Goal: Contribute content: Contribute content

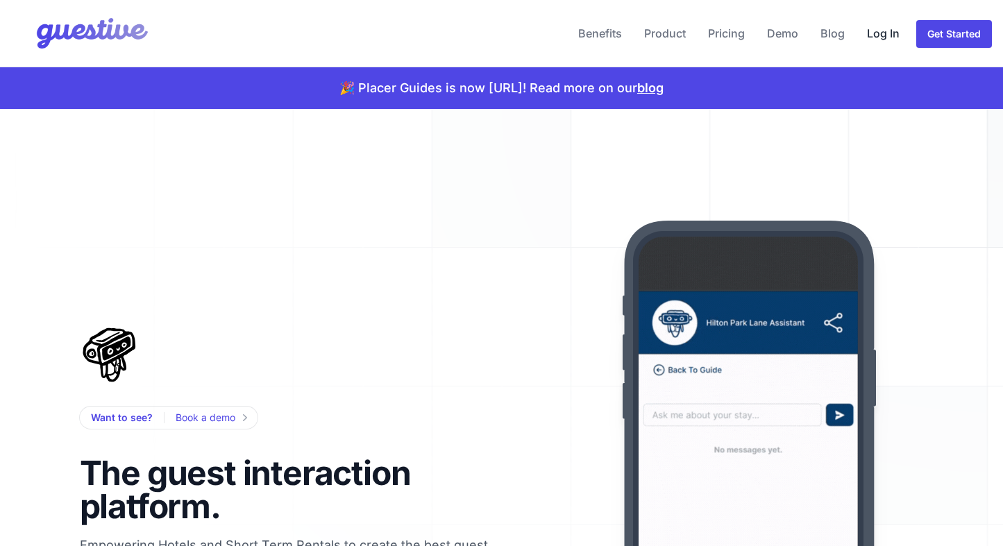
click at [882, 35] on link "Log In" at bounding box center [883, 33] width 44 height 33
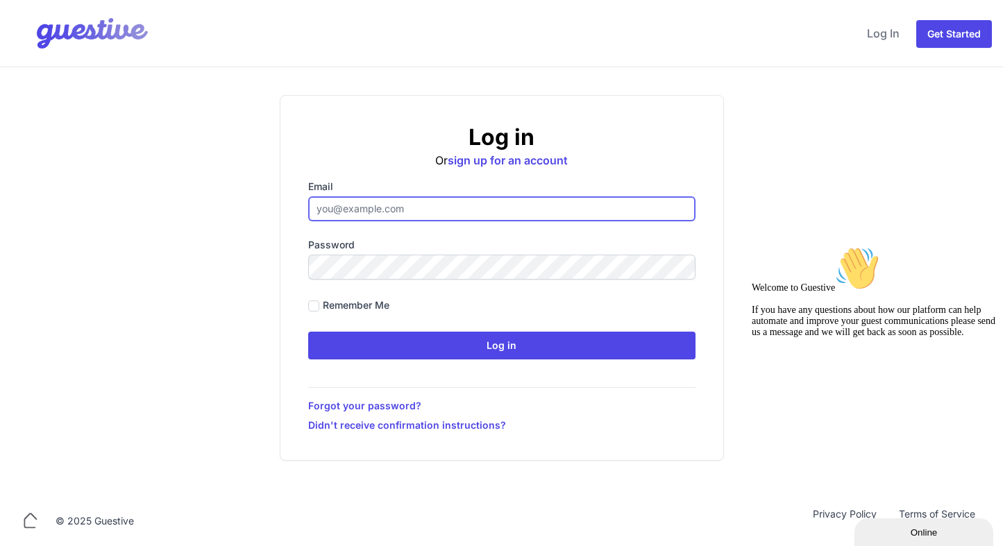
type input "[EMAIL_ADDRESS][DOMAIN_NAME]"
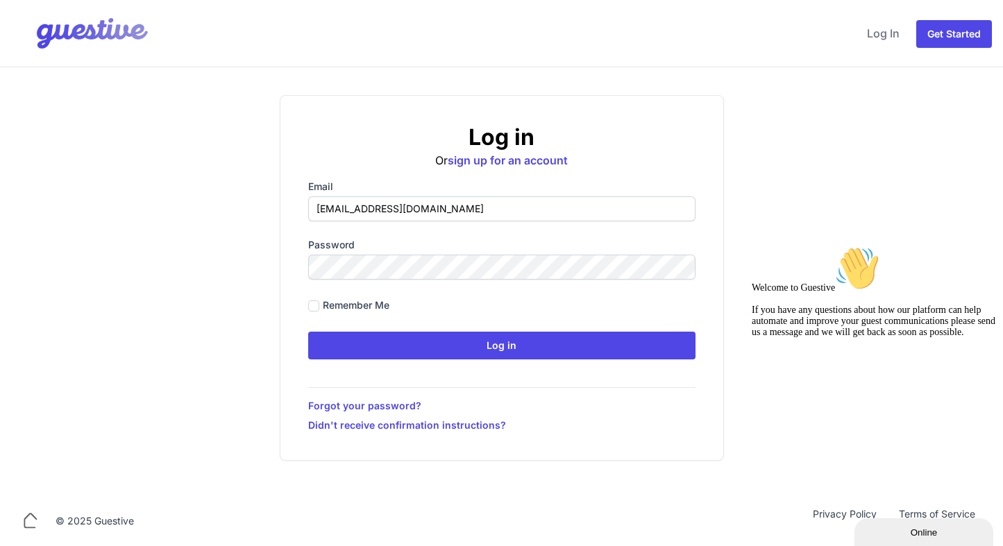
click at [528, 306] on div "Remember me" at bounding box center [501, 305] width 387 height 19
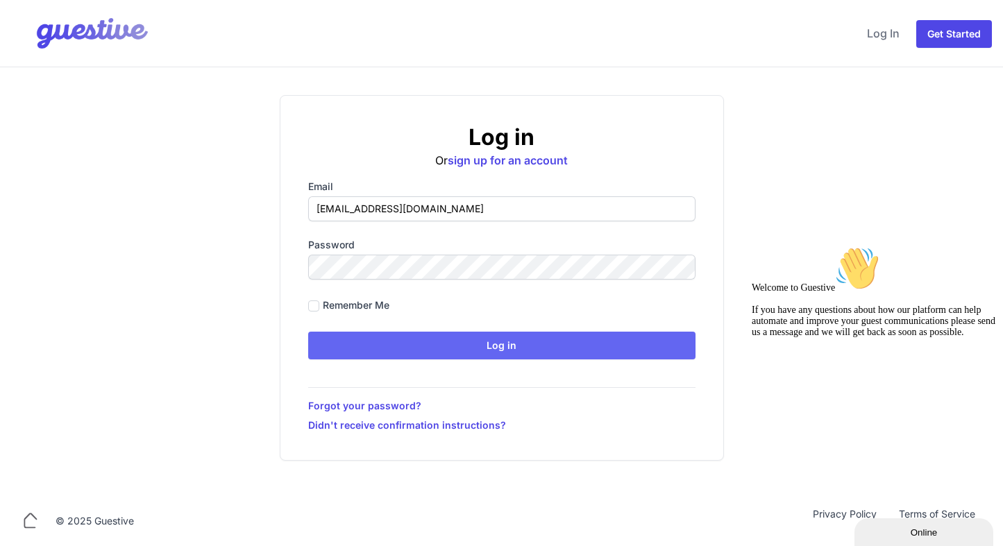
click at [493, 346] on input "Log in" at bounding box center [501, 346] width 387 height 28
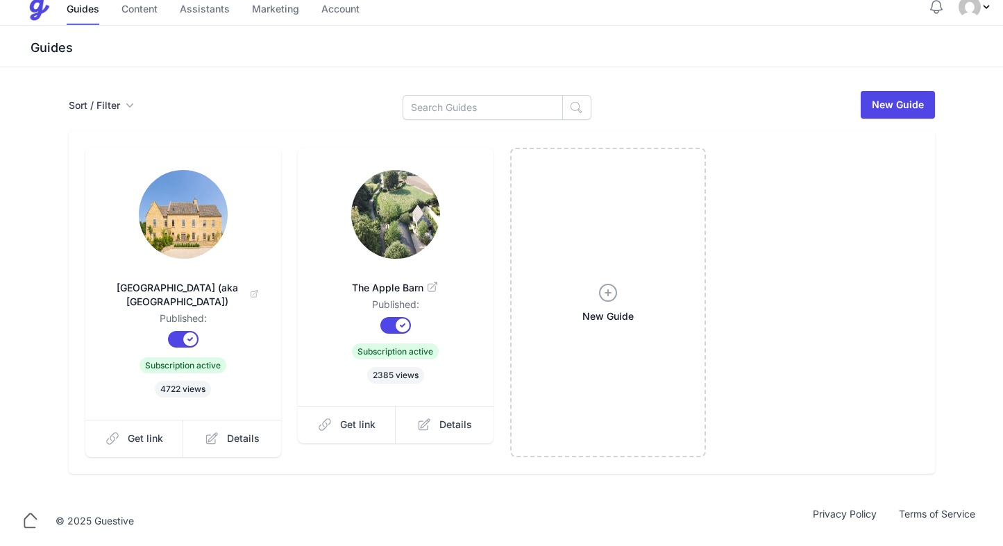
scroll to position [10, 0]
click at [228, 441] on span "Details" at bounding box center [243, 439] width 33 height 14
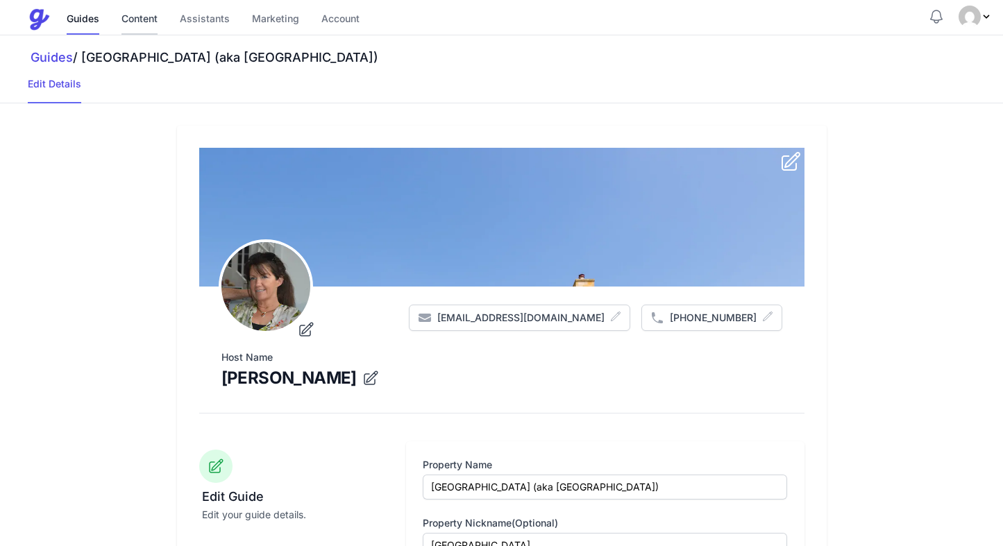
click at [133, 18] on link "Content" at bounding box center [139, 20] width 36 height 30
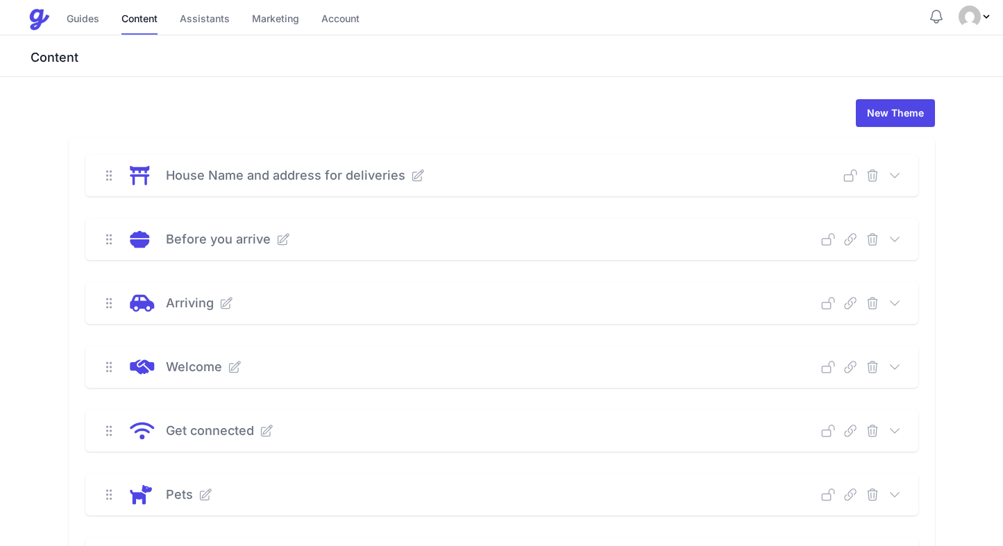
click at [890, 178] on icon at bounding box center [894, 176] width 14 height 14
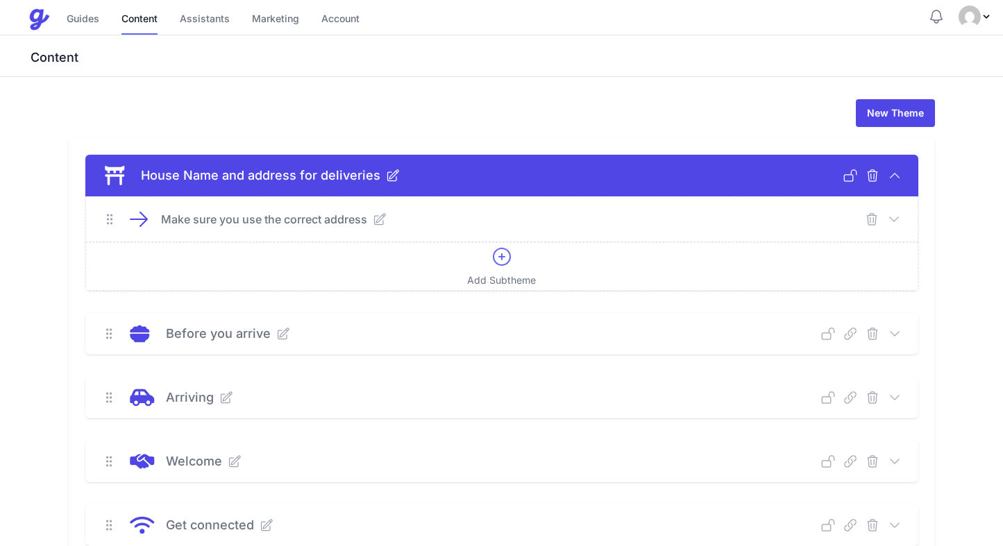
click at [289, 223] on p "Make sure you use the correct address" at bounding box center [264, 219] width 206 height 17
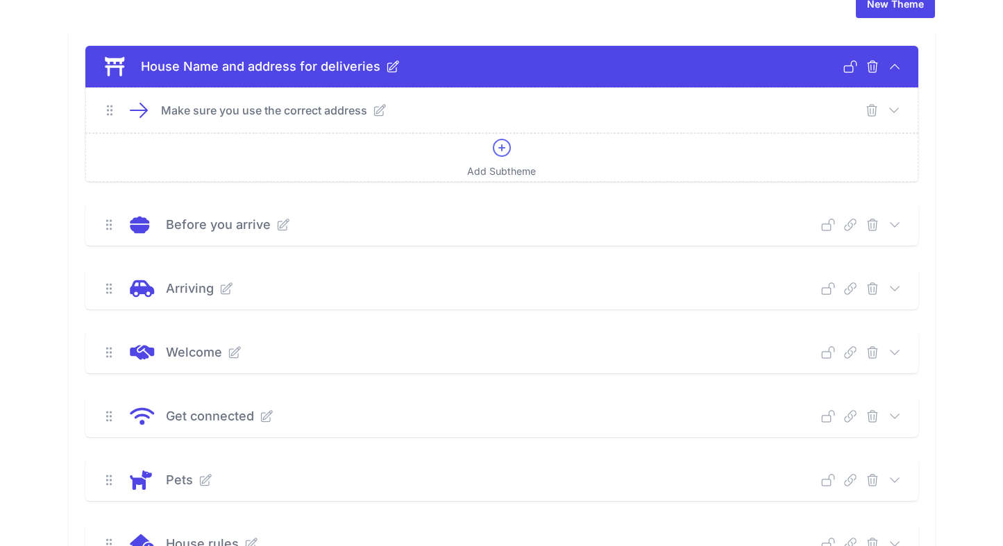
scroll to position [110, 0]
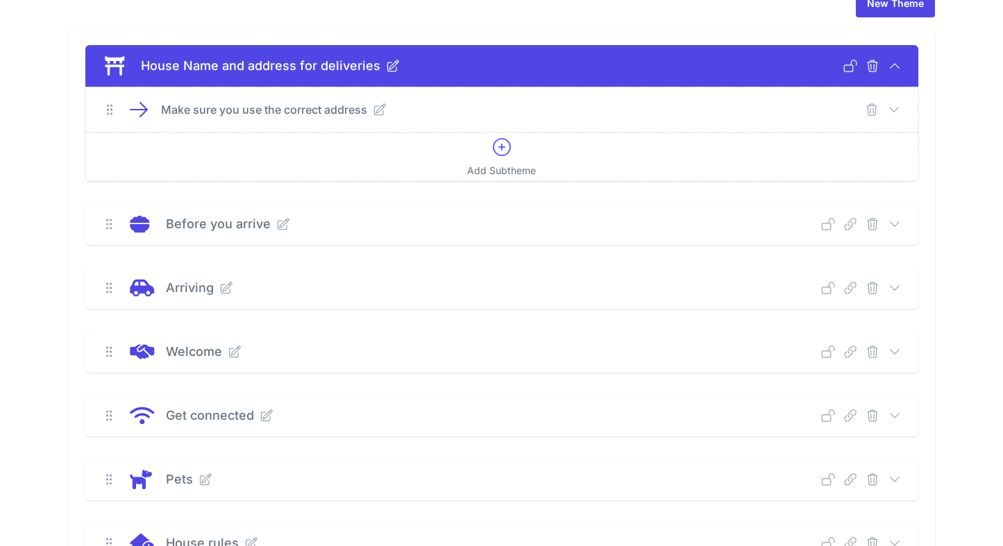
click at [898, 225] on icon at bounding box center [894, 224] width 14 height 14
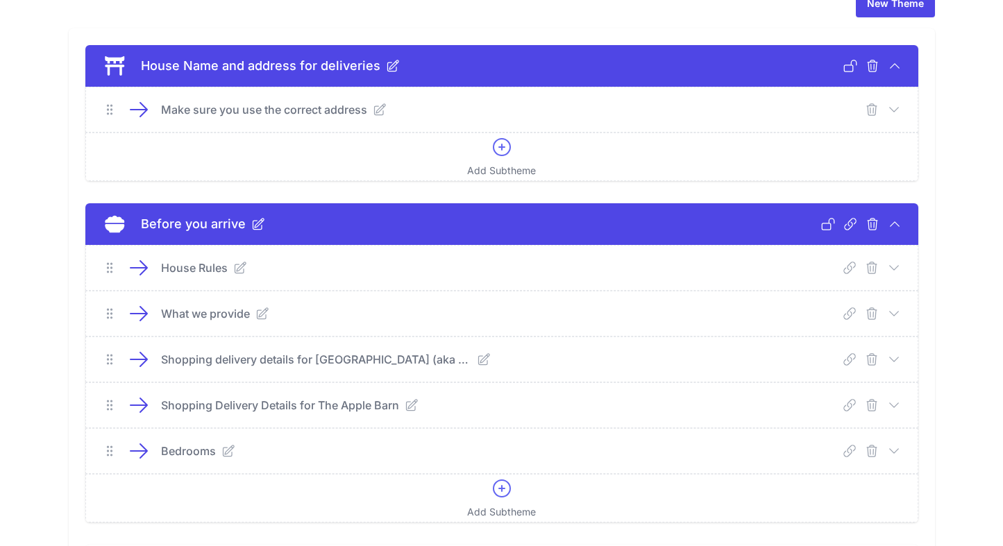
click at [142, 268] on icon at bounding box center [138, 268] width 17 height 14
click at [241, 268] on icon at bounding box center [240, 267] width 11 height 11
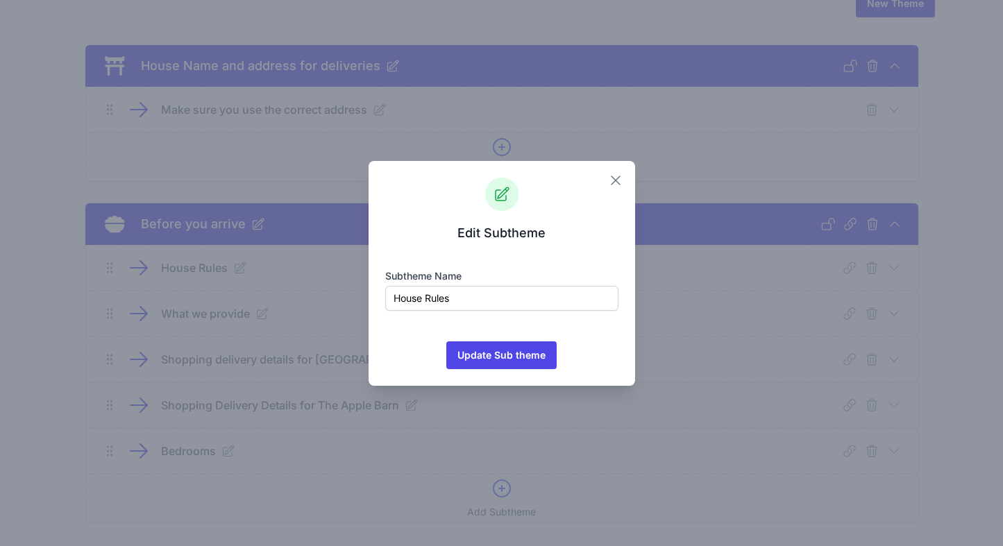
click at [614, 180] on icon "button" at bounding box center [615, 180] width 8 height 8
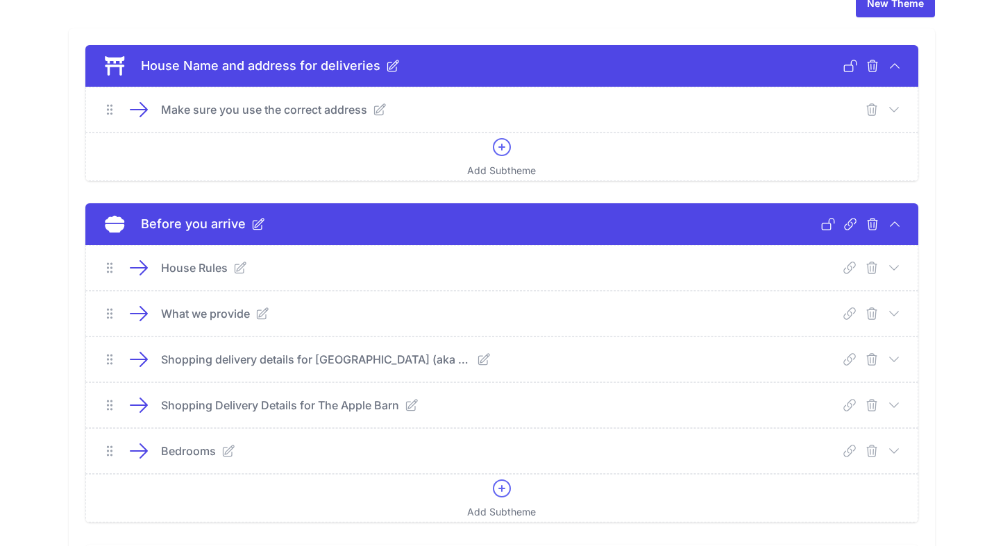
click at [892, 265] on icon at bounding box center [894, 268] width 14 height 14
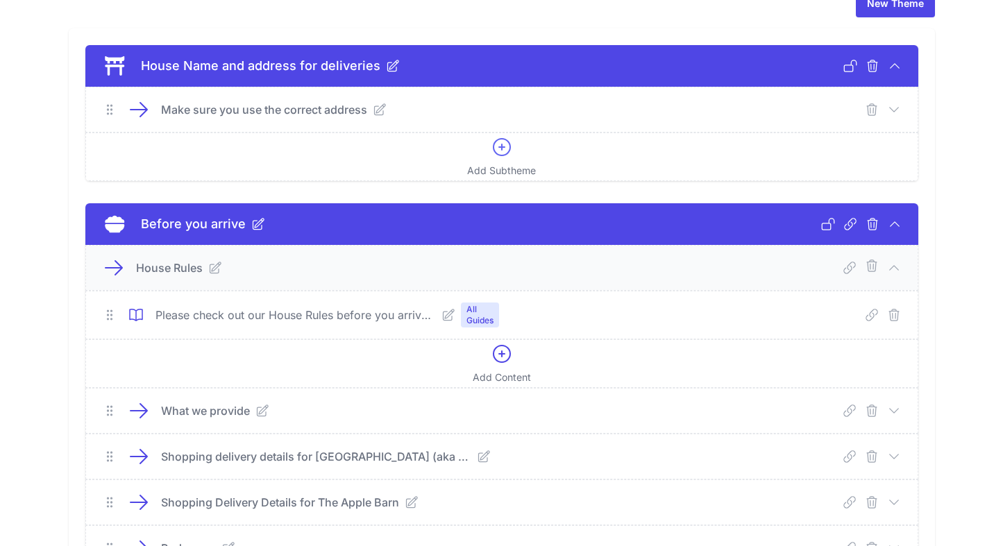
click at [155, 315] on p "Please check out our House Rules before you arrive and share these with all oth…" at bounding box center [295, 315] width 280 height 17
click at [448, 315] on icon at bounding box center [448, 315] width 14 height 14
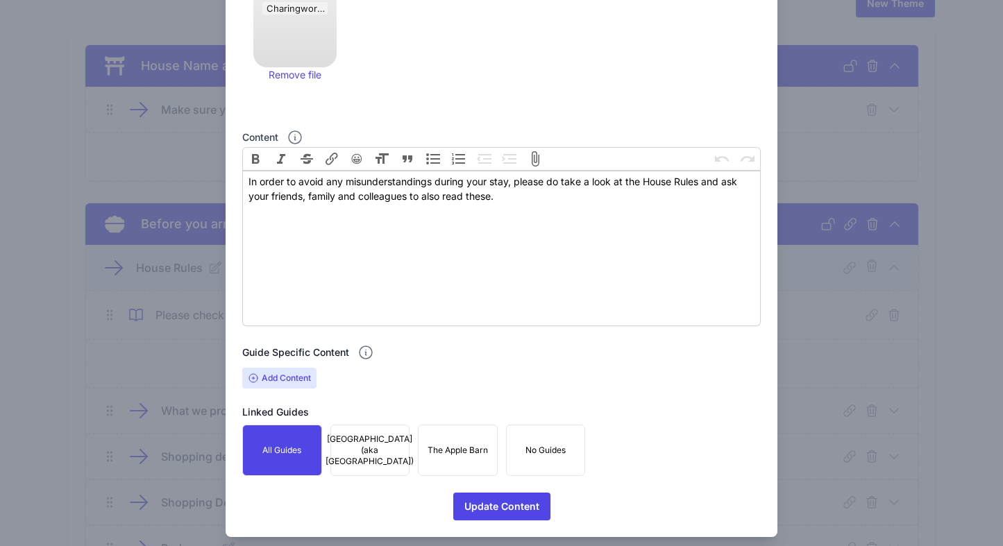
scroll to position [242, 0]
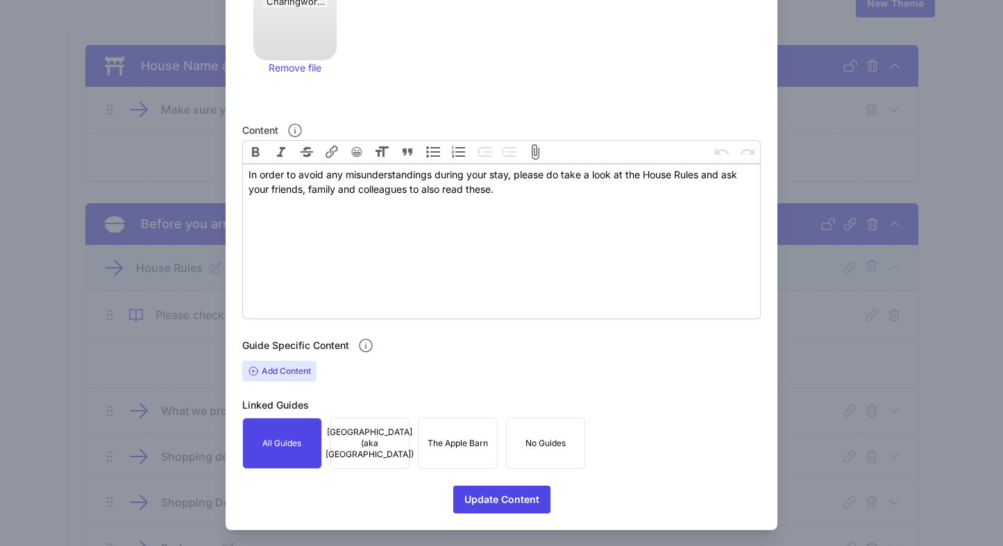
click at [375, 443] on span "[GEOGRAPHIC_DATA] (aka [GEOGRAPHIC_DATA])" at bounding box center [369, 443] width 88 height 33
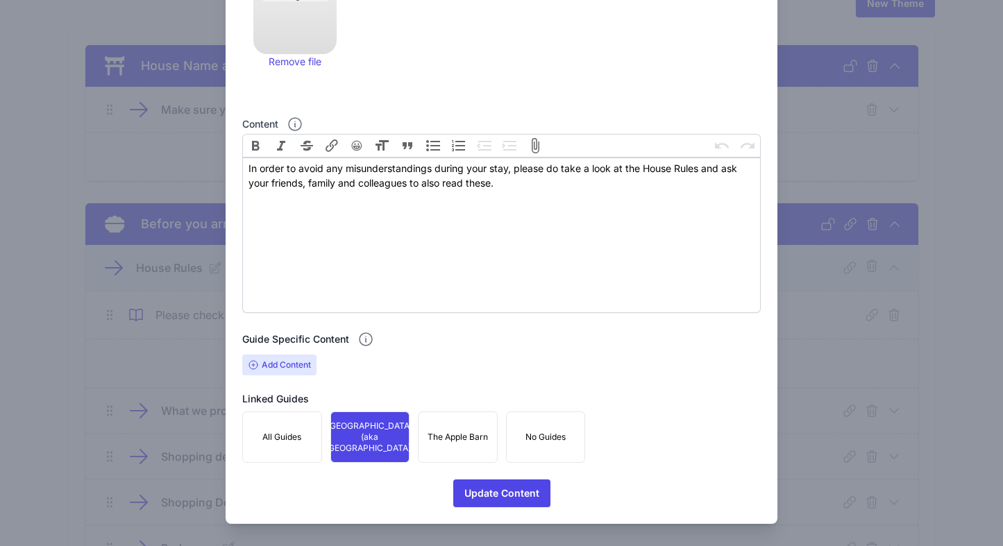
scroll to position [259, 0]
click at [495, 493] on span "Update Content" at bounding box center [501, 493] width 75 height 28
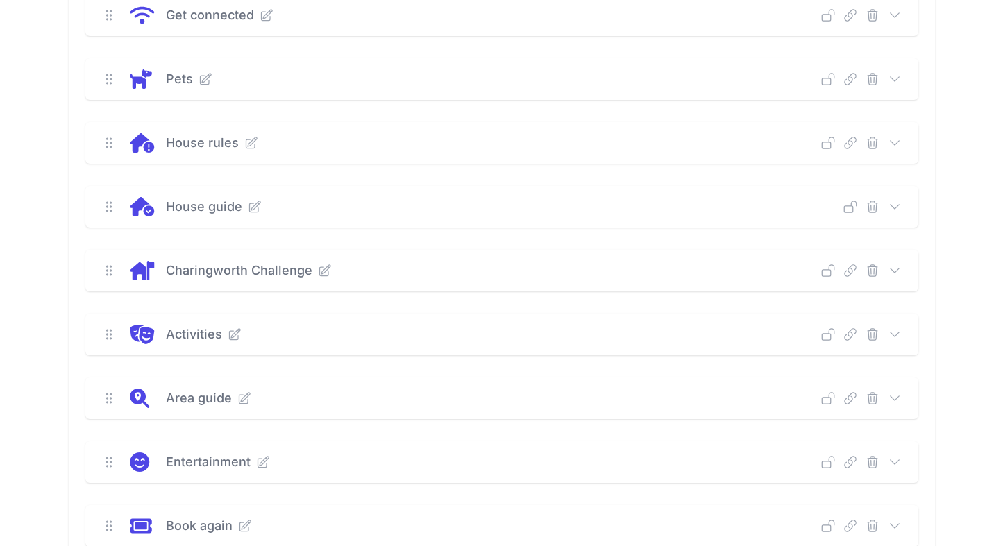
scroll to position [904, 0]
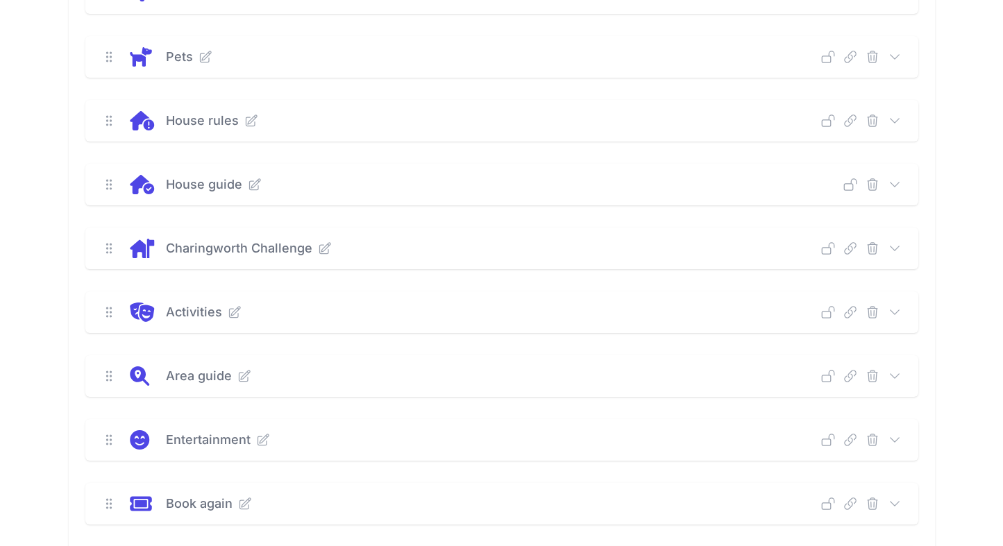
click at [894, 375] on icon at bounding box center [894, 376] width 14 height 14
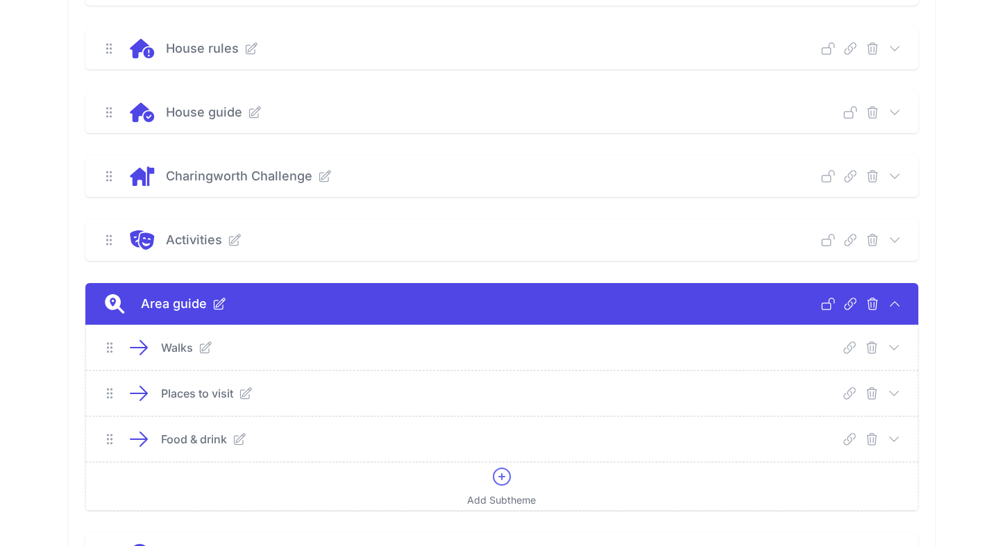
scroll to position [979, 0]
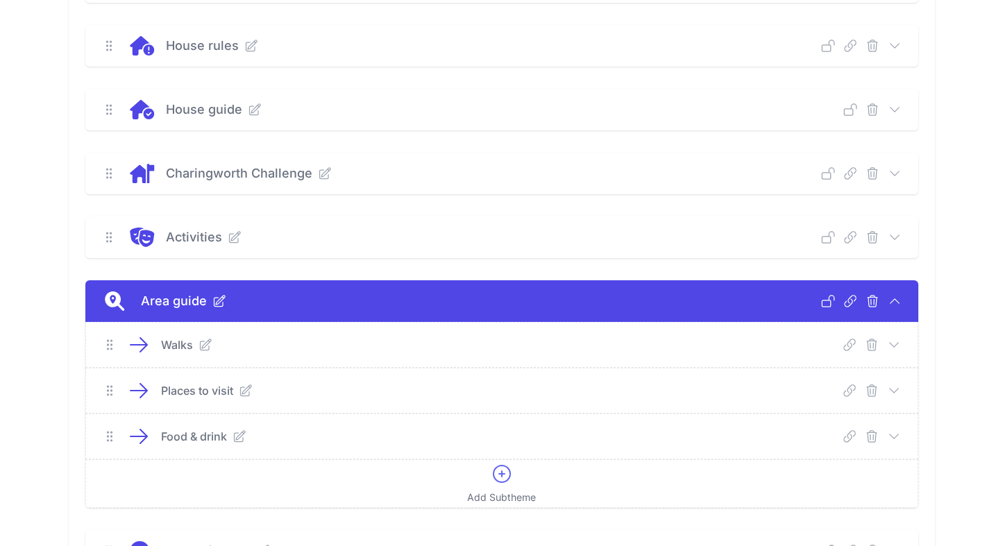
click at [237, 436] on icon at bounding box center [239, 436] width 14 height 14
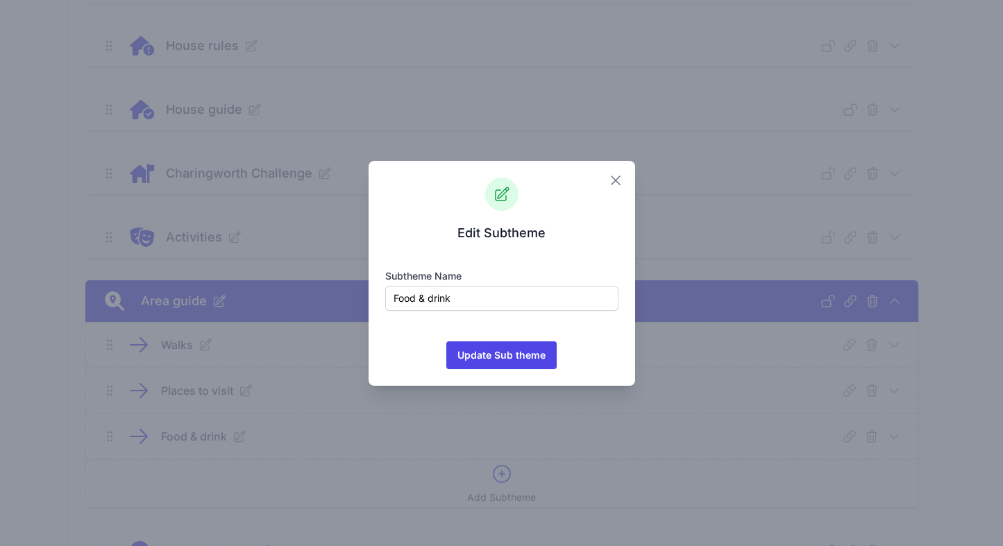
click at [615, 183] on icon "button" at bounding box center [615, 180] width 17 height 17
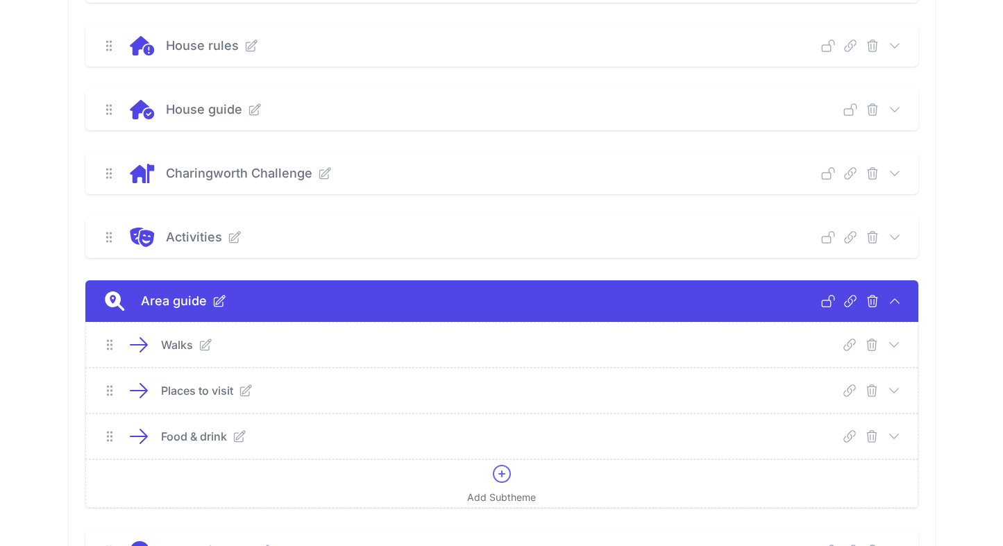
click at [894, 435] on icon at bounding box center [894, 436] width 14 height 14
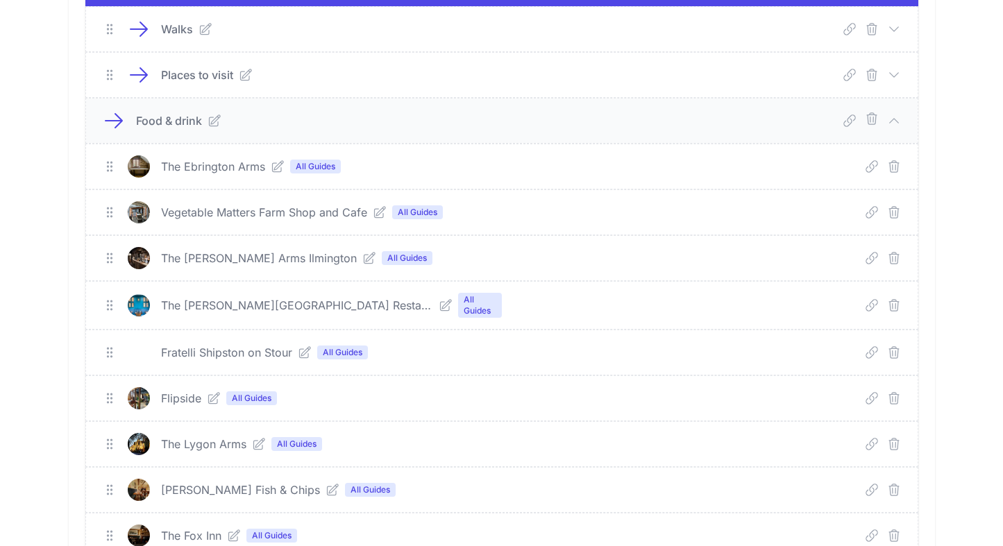
scroll to position [1300, 0]
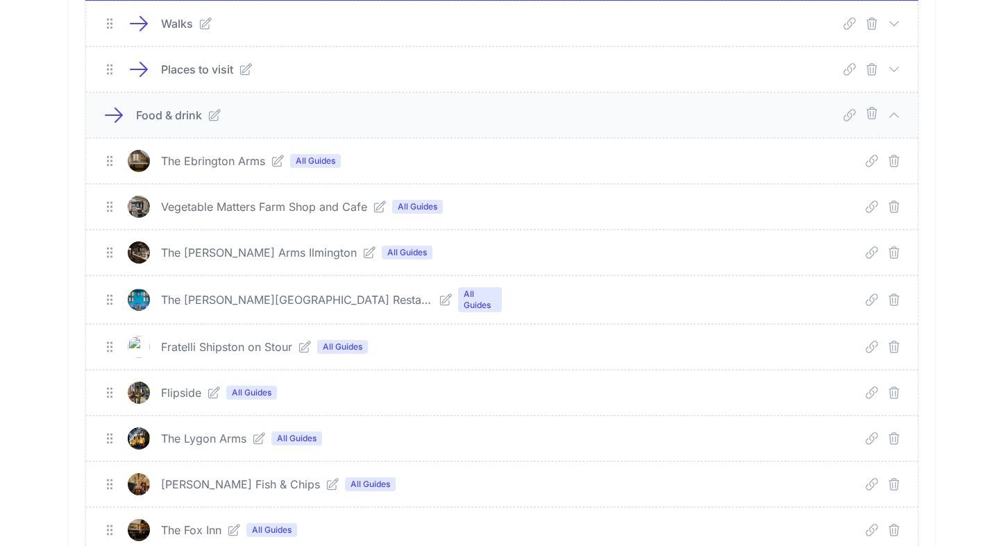
click at [894, 346] on icon "submit" at bounding box center [894, 347] width 14 height 14
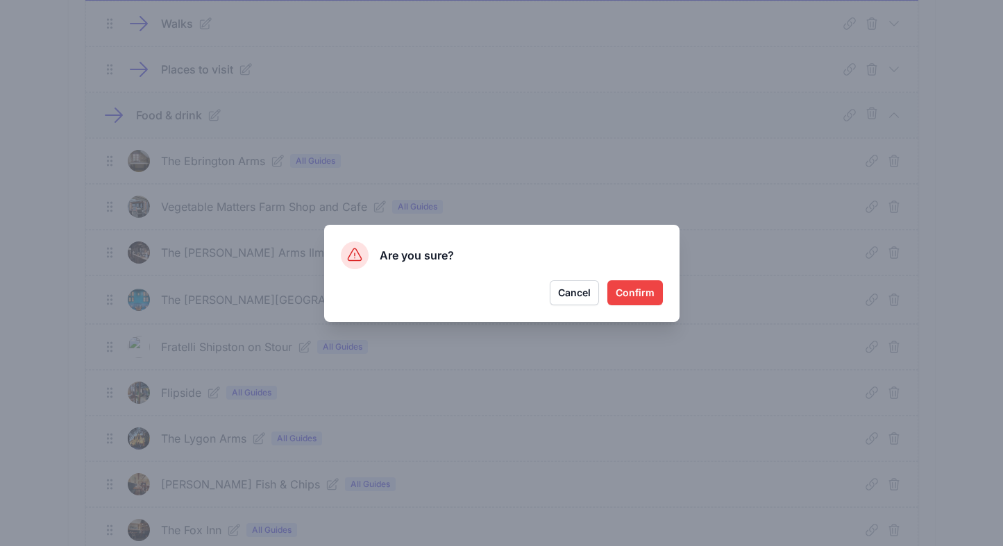
click at [638, 289] on button "Confirm" at bounding box center [635, 292] width 56 height 25
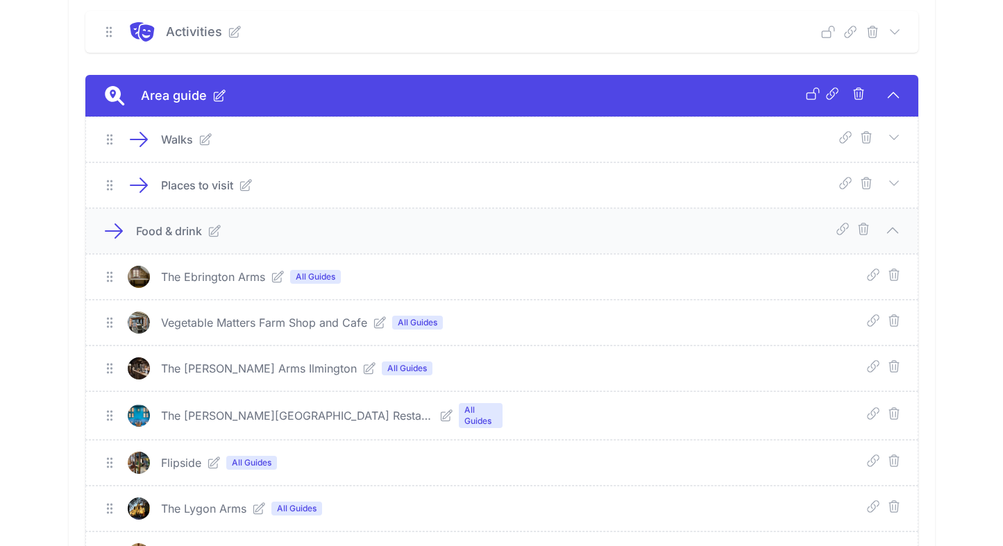
scroll to position [1177, 0]
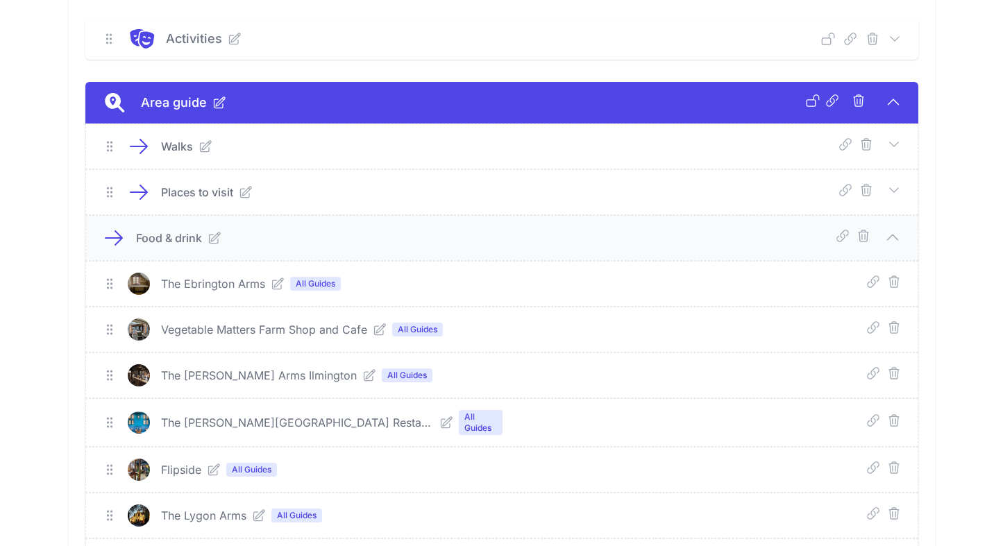
click at [379, 329] on icon at bounding box center [379, 329] width 11 height 11
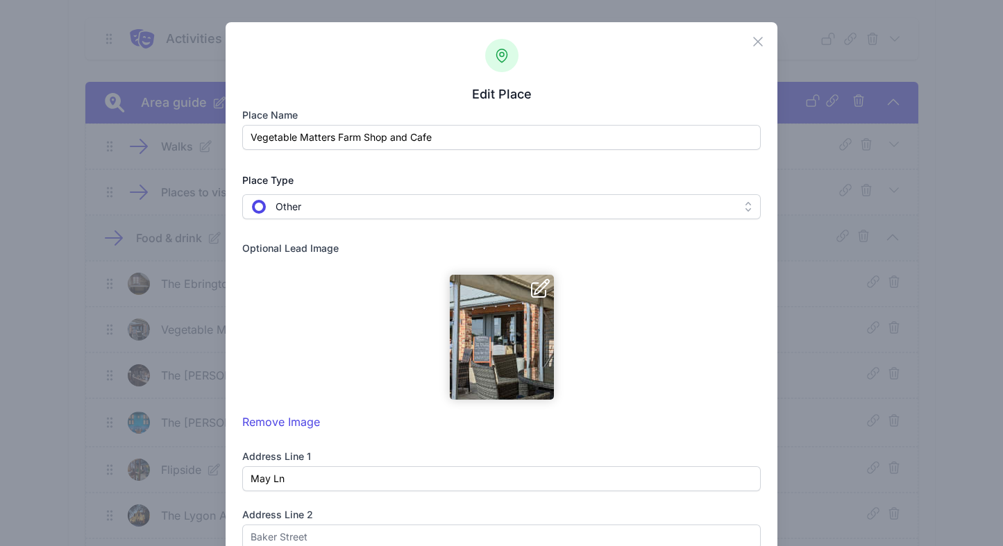
scroll to position [0, 0]
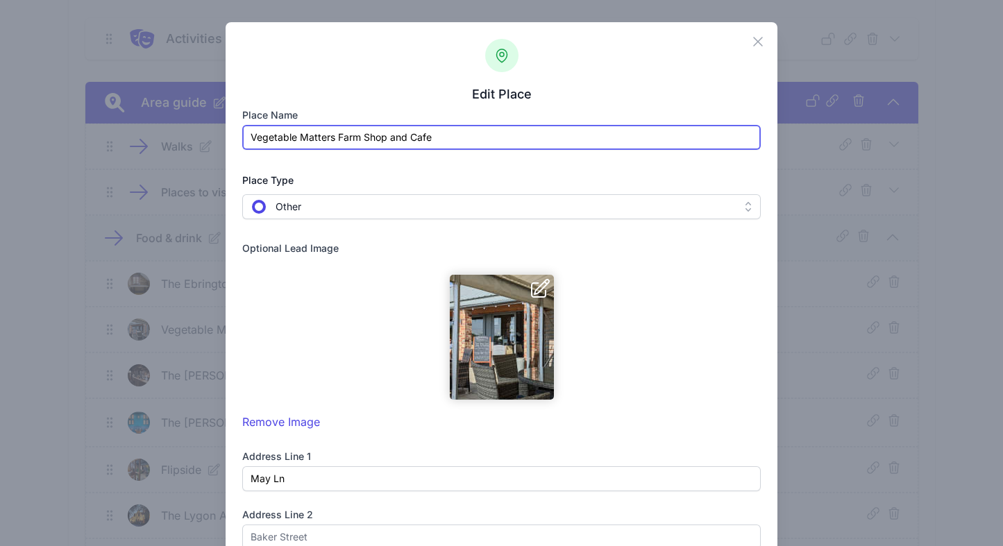
drag, startPoint x: 443, startPoint y: 134, endPoint x: 248, endPoint y: 140, distance: 195.8
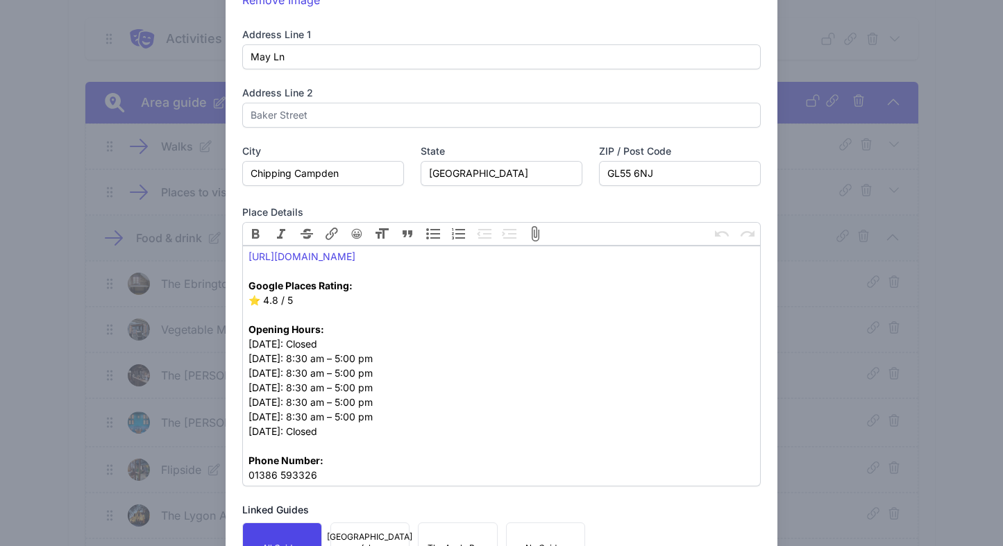
scroll to position [477, 0]
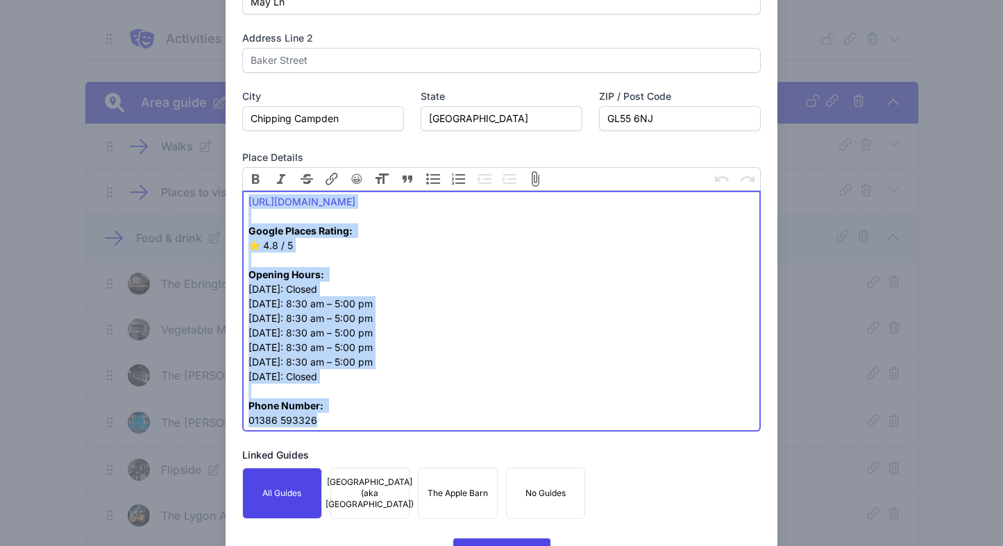
drag, startPoint x: 338, startPoint y: 416, endPoint x: 248, endPoint y: 196, distance: 237.7
click at [248, 196] on trix-editor "[URL][DOMAIN_NAME] Google Places Rating: ⭐️ 4.8 / 5 Opening Hours: [DATE]: Clos…" at bounding box center [501, 311] width 518 height 241
paste trix-editor "<div><a href="[URL][DOMAIN_NAME]">[URL][DOMAIN_NAME]</a></div>"
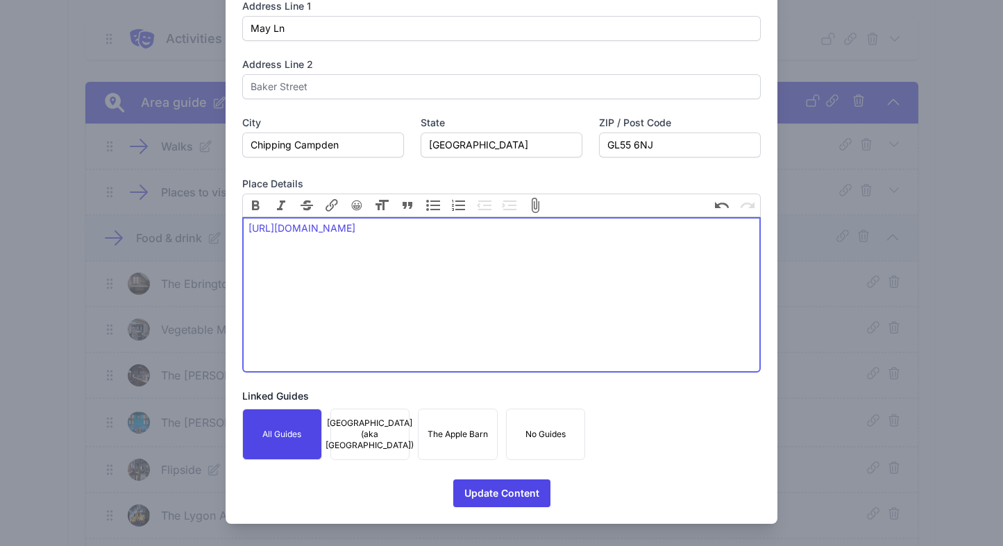
scroll to position [461, 0]
type trix-editor "<div><a href="[URL][DOMAIN_NAME]">[URL][DOMAIN_NAME]</a><br><br></div>"
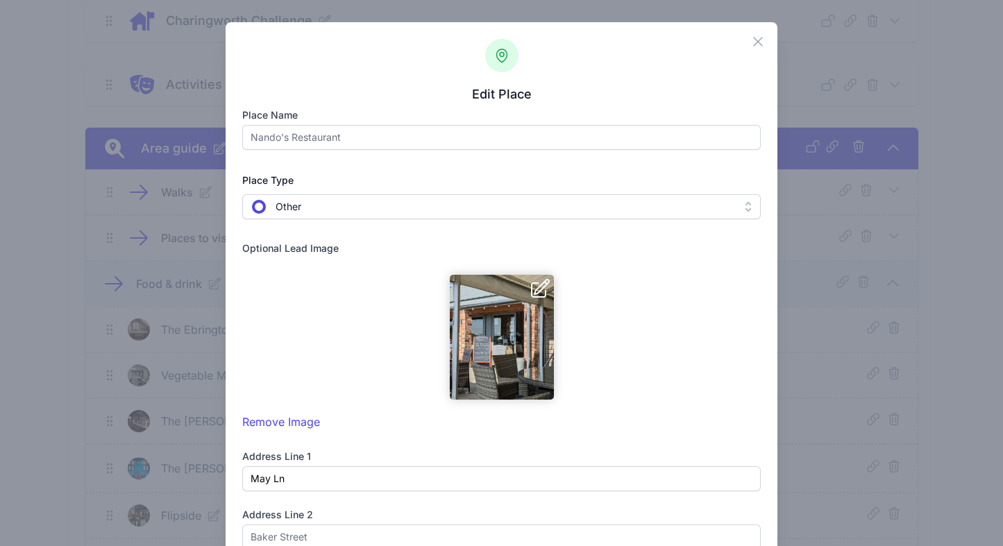
scroll to position [1118, 0]
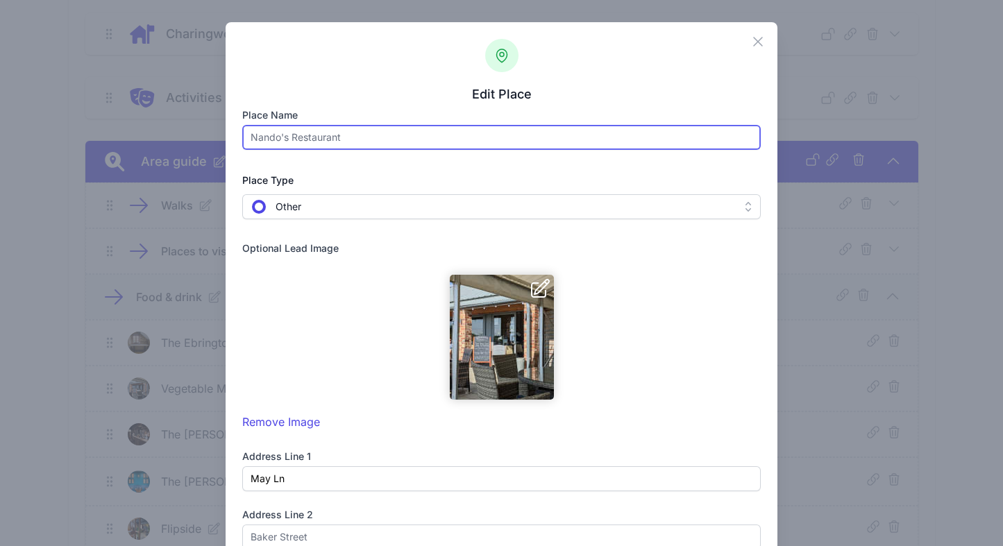
click at [350, 142] on input "text" at bounding box center [501, 137] width 518 height 25
click at [554, 337] on button at bounding box center [554, 337] width 0 height 0
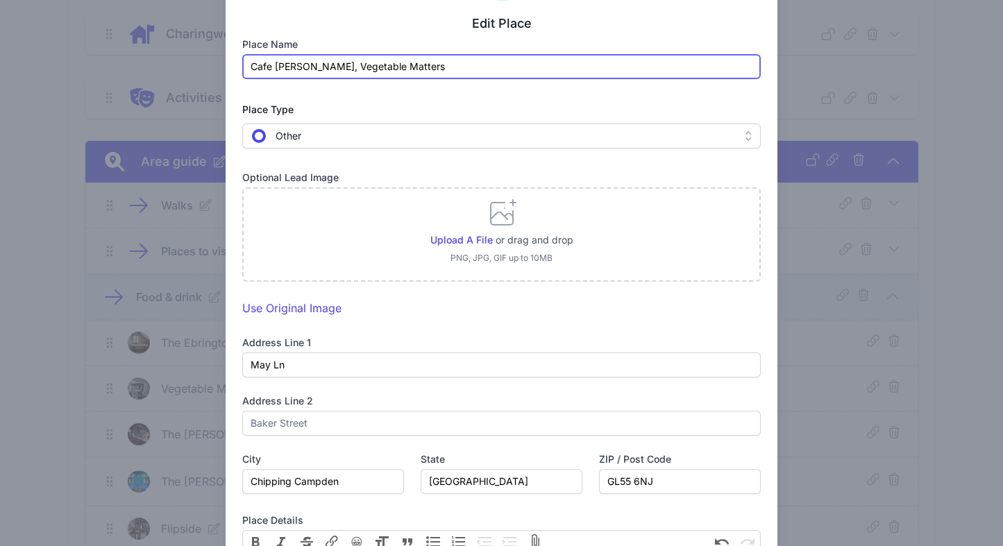
scroll to position [75, 0]
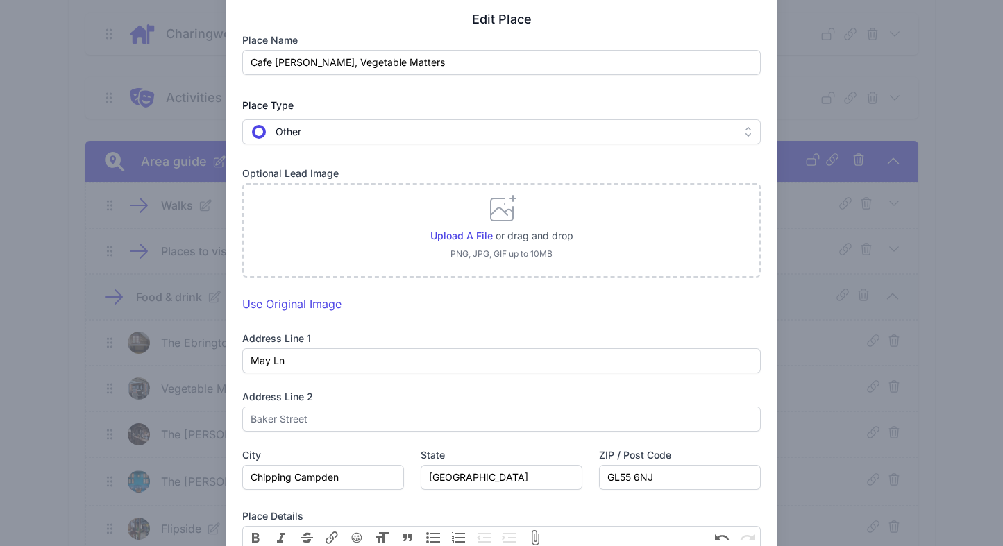
click at [802, 216] on div "Close Edit Place Place name Cafe [PERSON_NAME], Vegetable Matters Place Type  …" at bounding box center [501, 401] width 1003 height 953
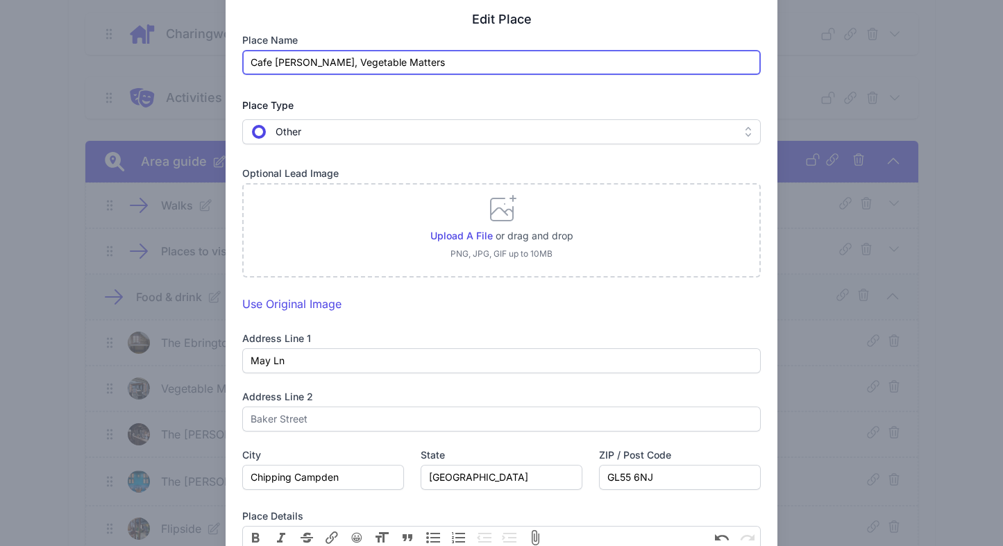
click at [267, 61] on input "Cafe [PERSON_NAME], Vegetable Matters" at bounding box center [501, 62] width 518 height 25
type input "Caffe [PERSON_NAME], Vegetable Matters"
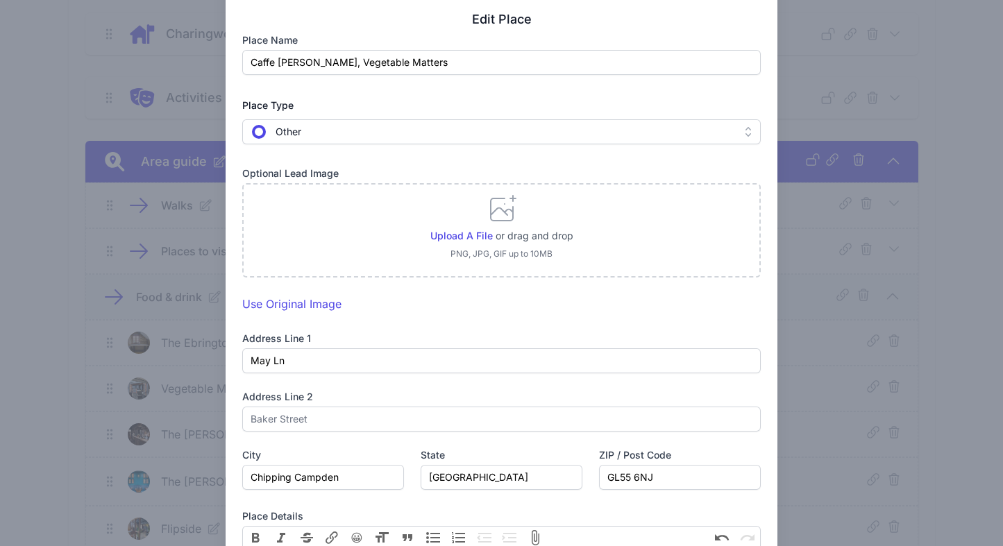
click at [346, 91] on div "Place name Caffe [PERSON_NAME], Vegetable Matters Place Type  Other  Other  …" at bounding box center [501, 436] width 518 height 806
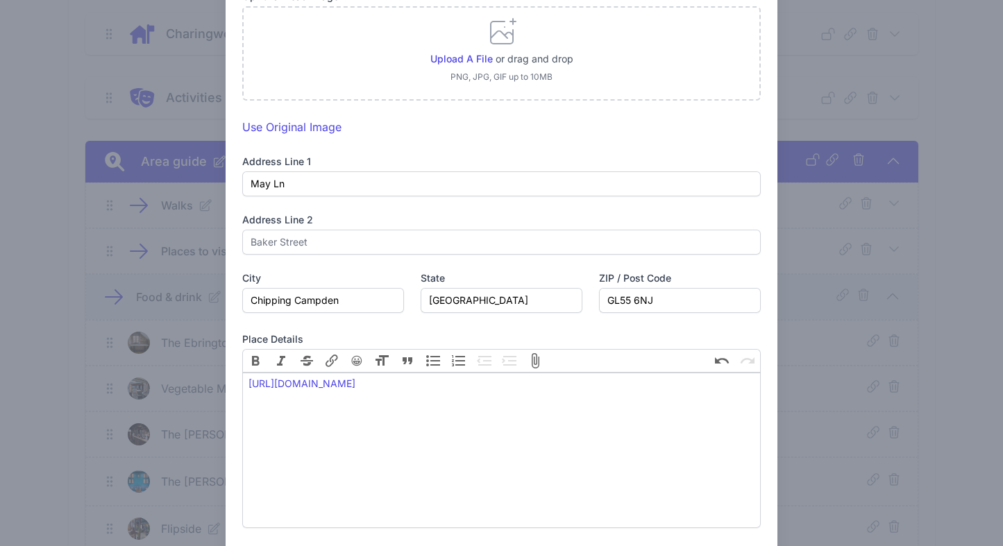
scroll to position [259, 0]
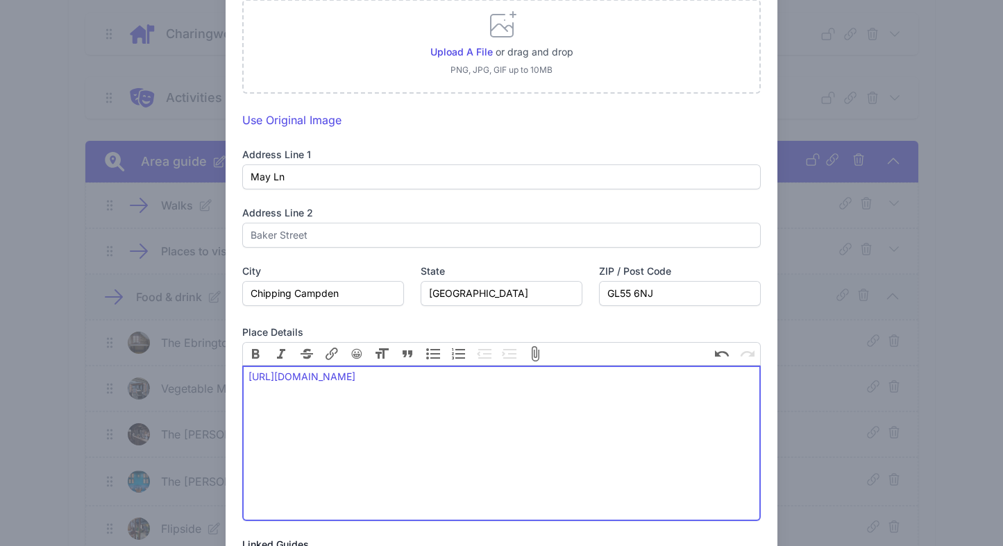
click at [459, 376] on div "[URL][DOMAIN_NAME]" at bounding box center [501, 383] width 506 height 29
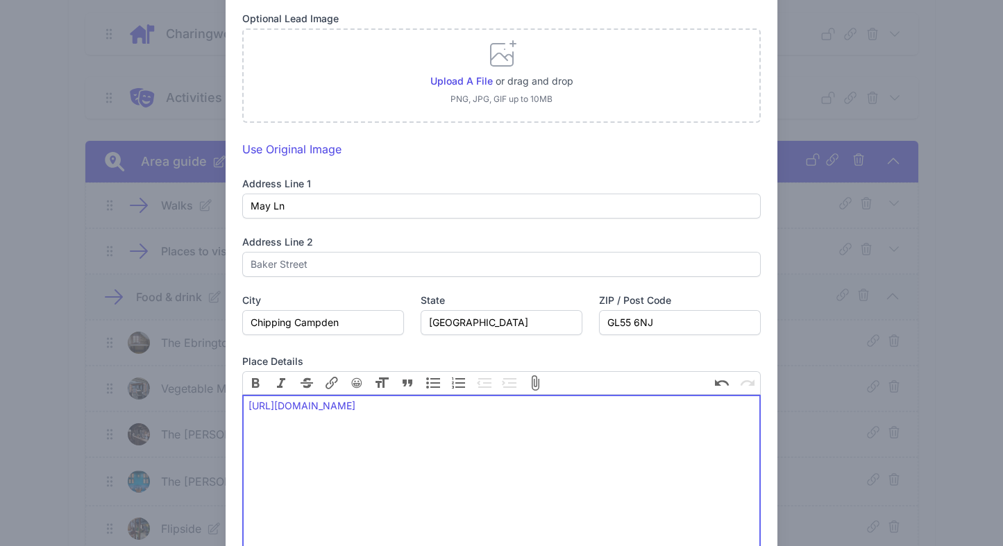
scroll to position [223, 0]
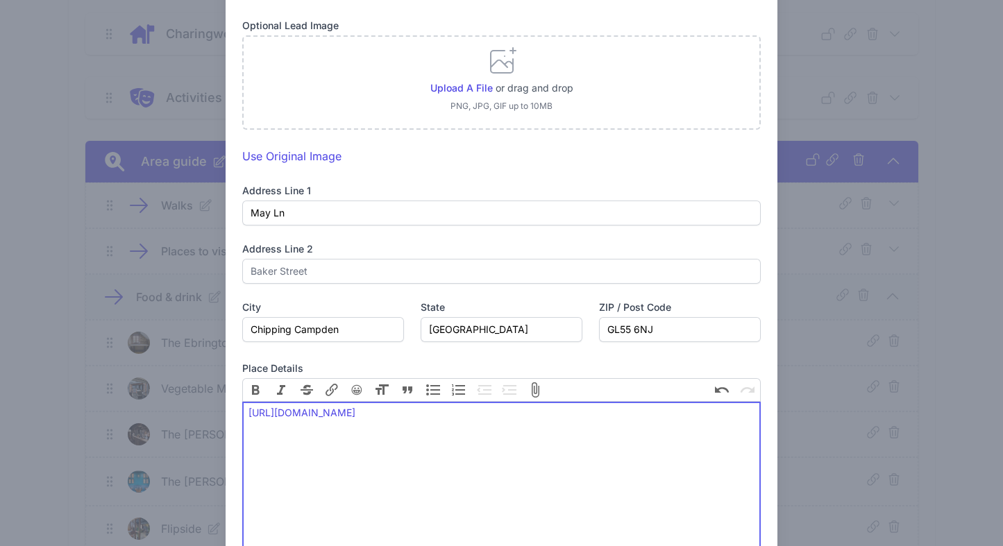
click at [472, 456] on trix-editor "[URL][DOMAIN_NAME]" at bounding box center [501, 479] width 518 height 155
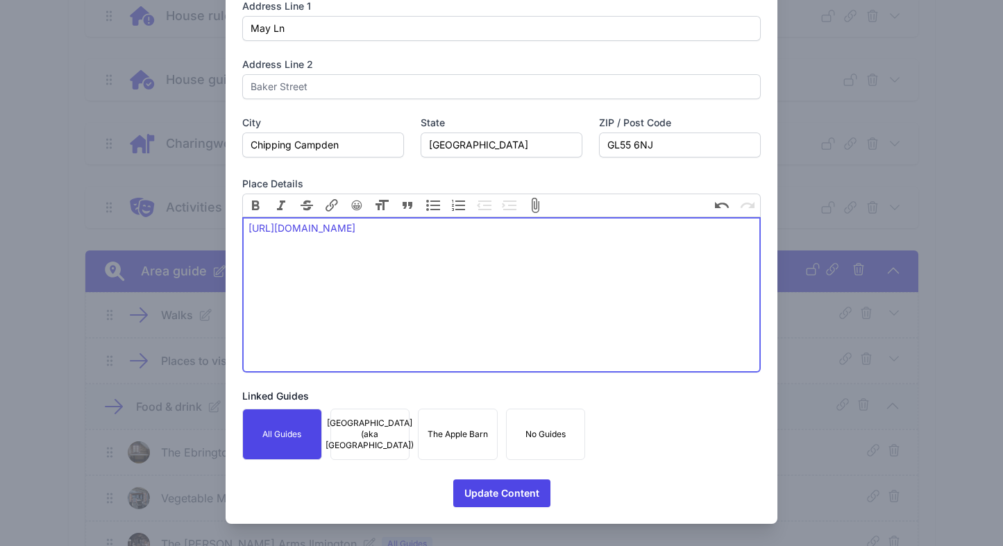
scroll to position [418, 0]
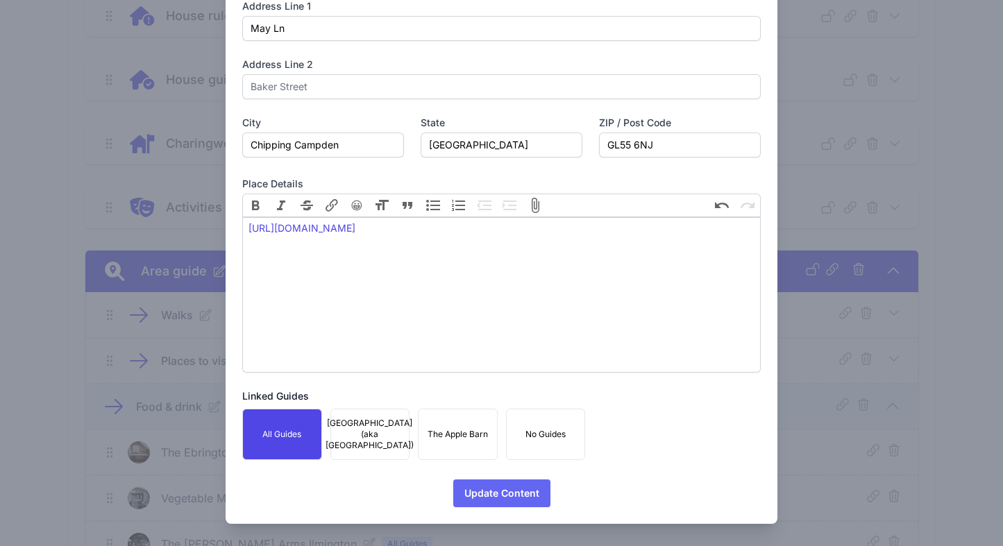
click at [481, 492] on span "Update Content" at bounding box center [501, 493] width 75 height 28
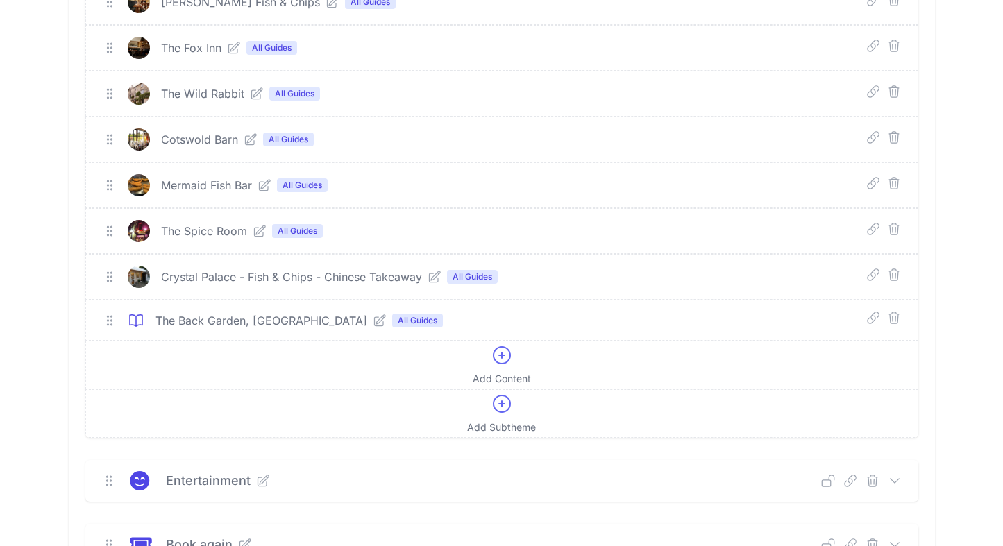
scroll to position [1859, 0]
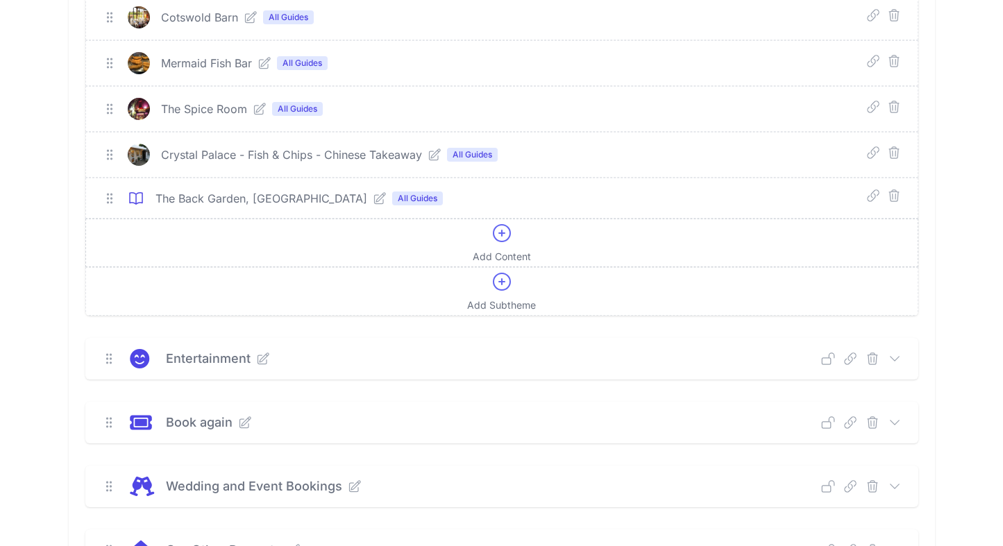
click at [504, 231] on icon at bounding box center [501, 233] width 17 height 17
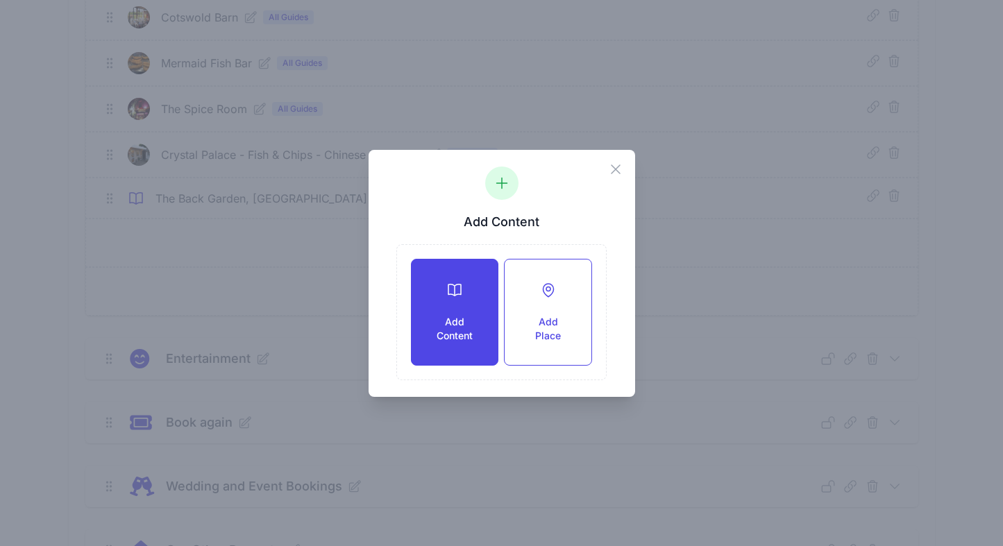
click at [468, 300] on div "Add Content" at bounding box center [454, 311] width 86 height 105
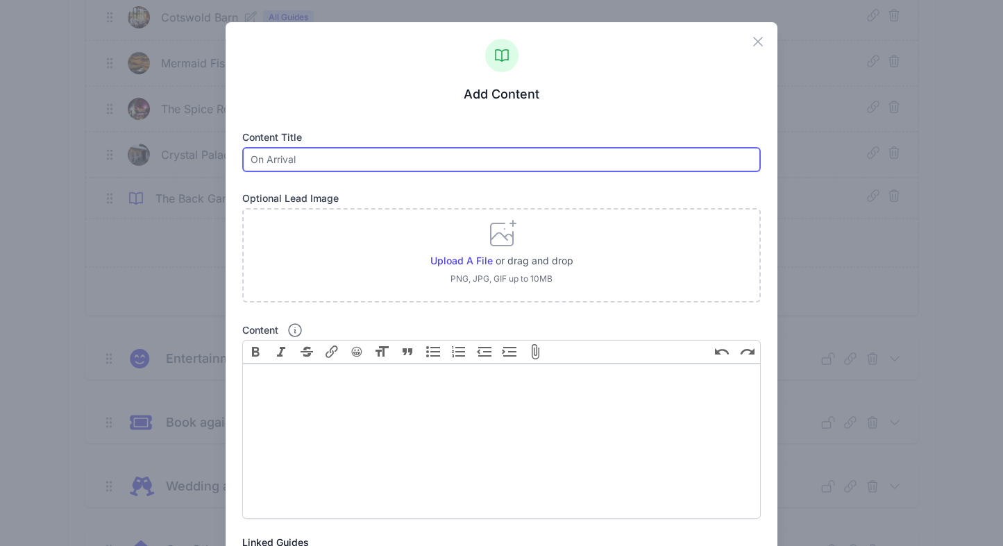
click at [347, 167] on input "text" at bounding box center [501, 159] width 518 height 25
type input "[GEOGRAPHIC_DATA]"
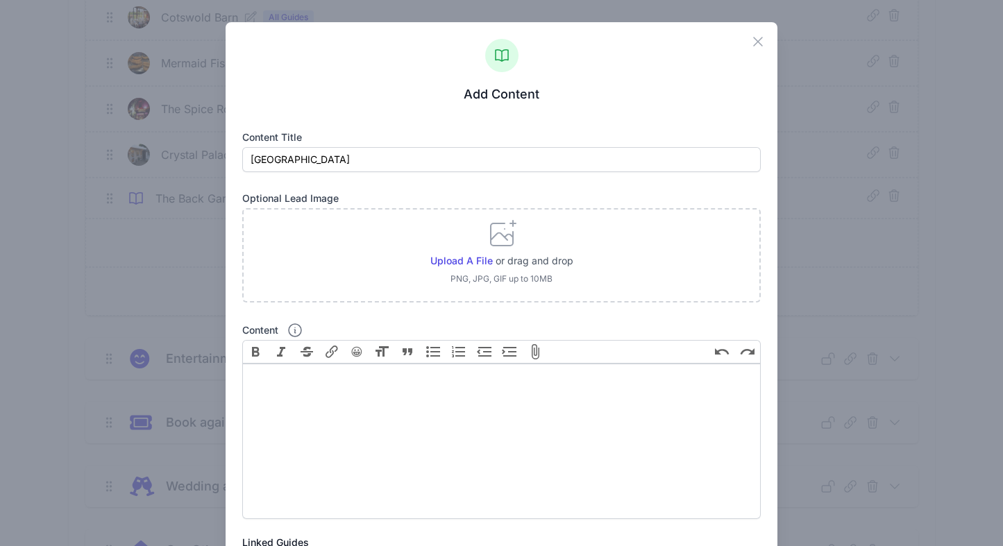
click at [321, 223] on div "Upload a file or drag and drop PNG, JPG, GIF up to 10MB" at bounding box center [501, 255] width 518 height 94
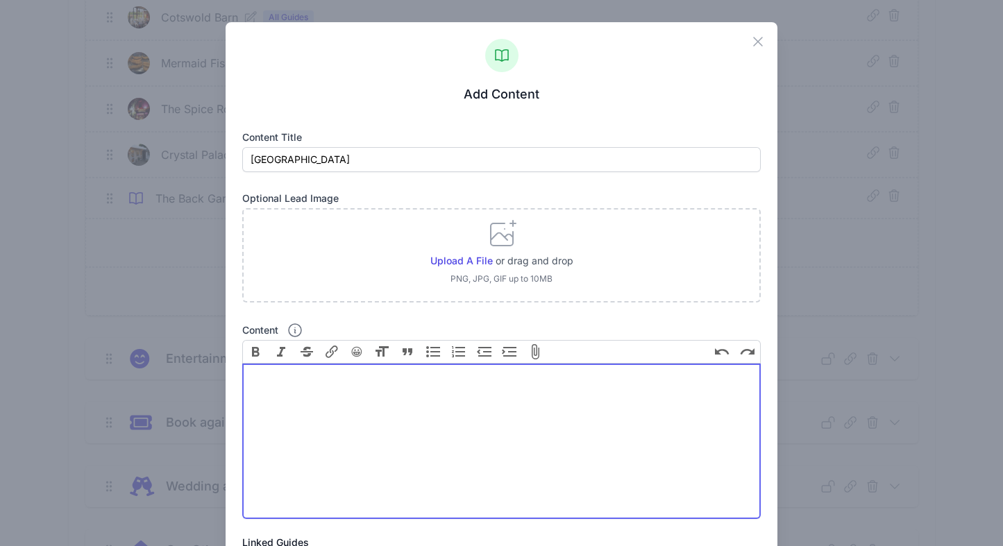
click at [492, 401] on trix-editor "Content" at bounding box center [501, 441] width 518 height 155
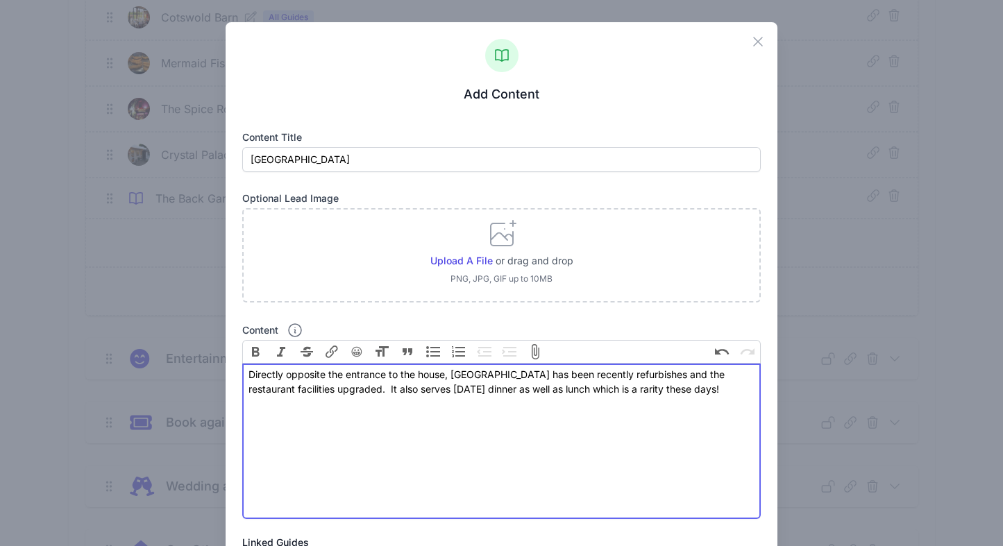
type trix-editor "<div>Directly opposite the entrance to the house, [GEOGRAPHIC_DATA] has been re…"
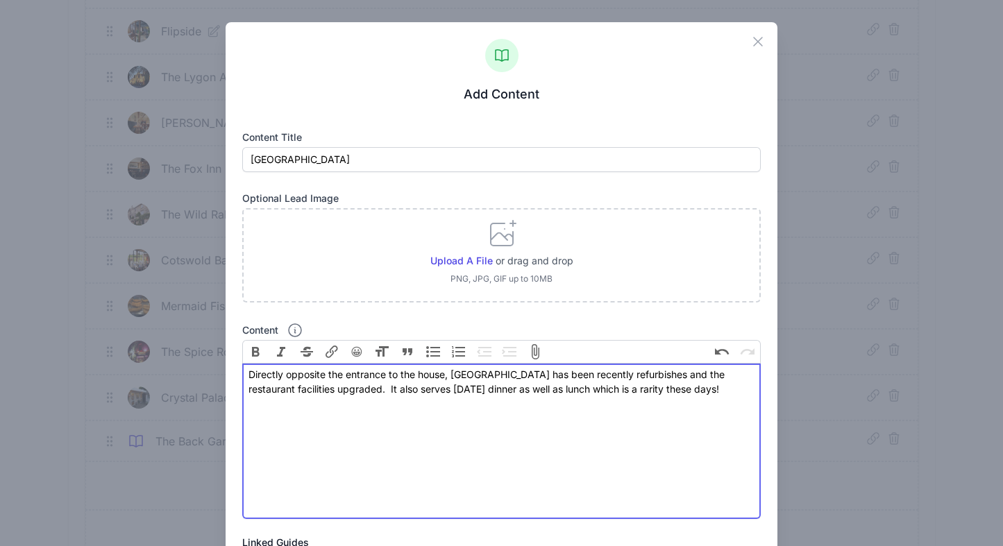
scroll to position [1605, 0]
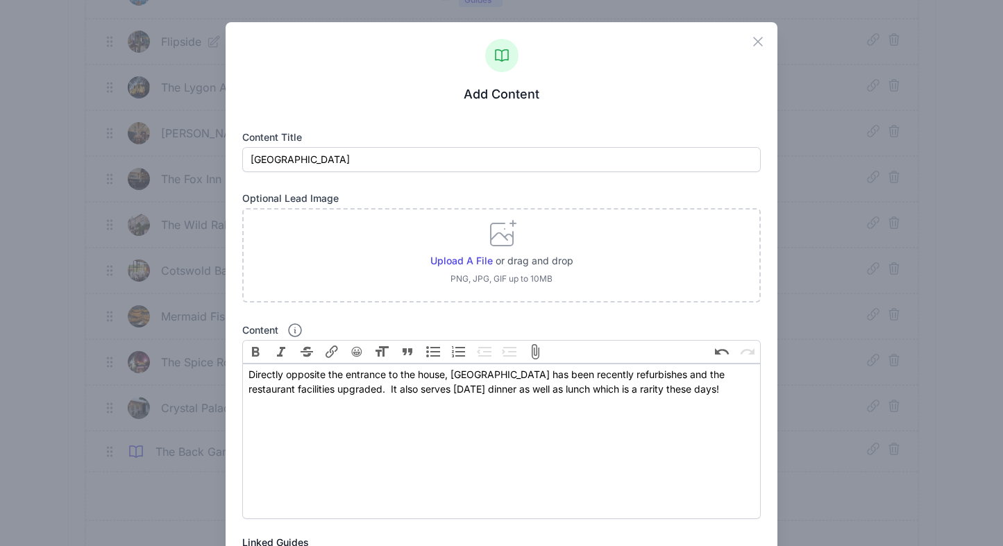
click at [590, 270] on div "Upload a file or drag and drop PNG, JPG, GIF up to 10MB" at bounding box center [501, 255] width 518 height 94
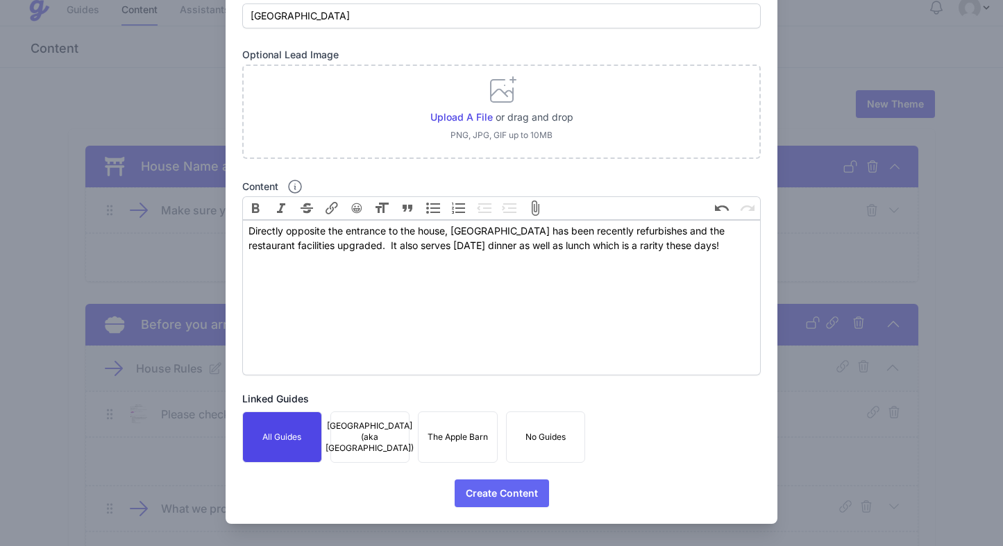
scroll to position [155, 0]
click at [512, 488] on span "Create Content" at bounding box center [502, 493] width 72 height 28
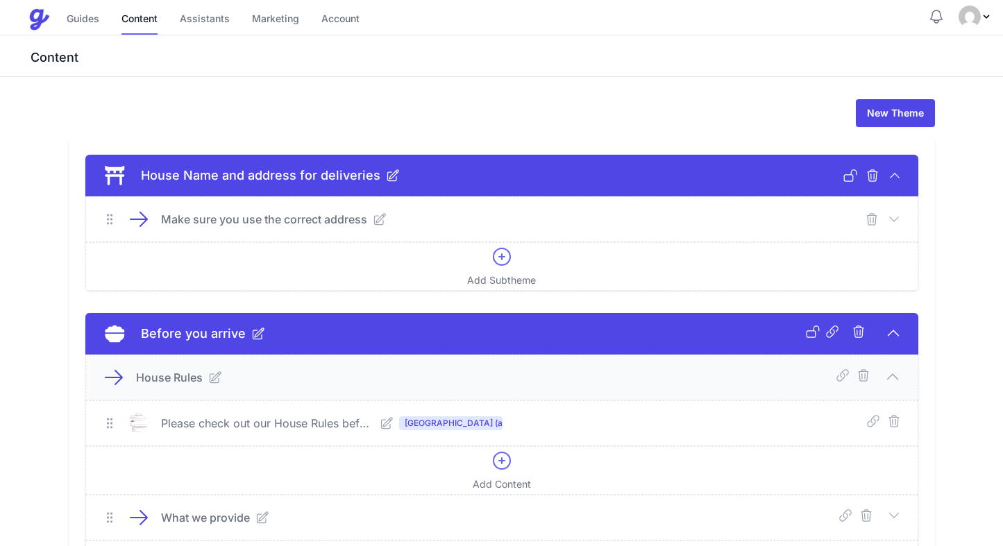
scroll to position [0, 0]
